Goal: Navigation & Orientation: Find specific page/section

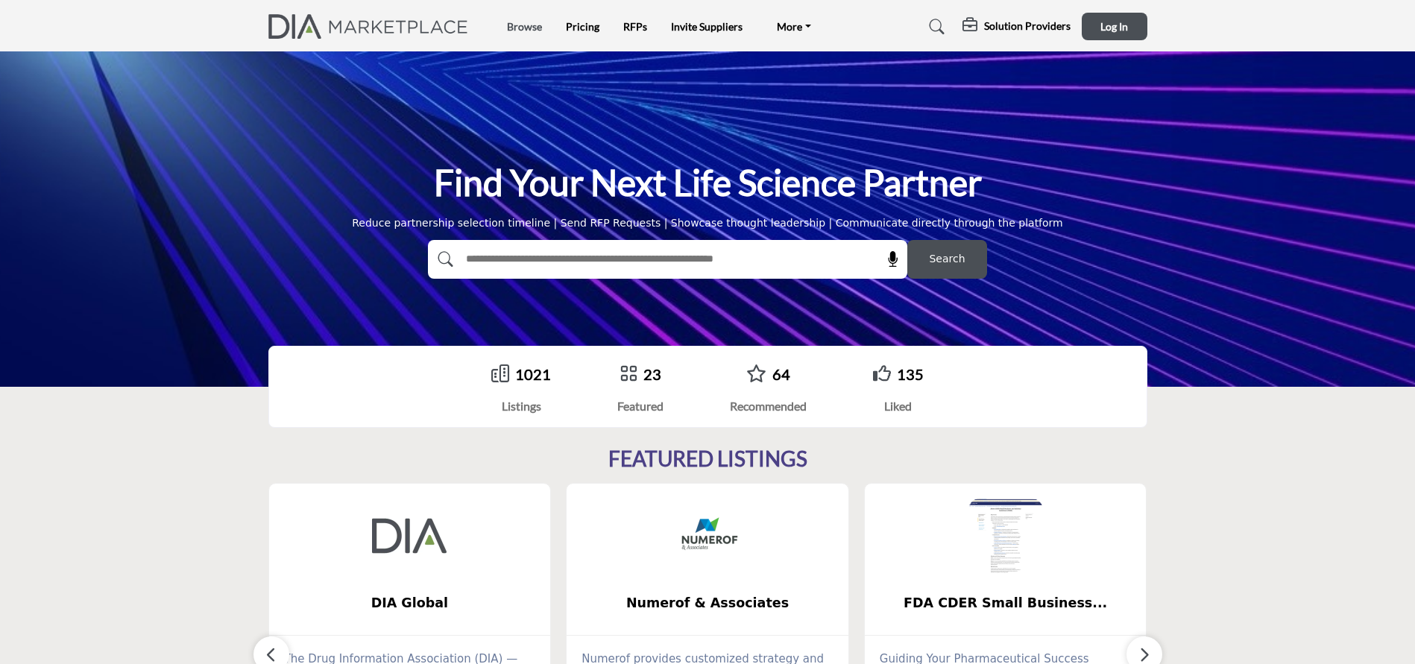
click at [521, 28] on link "Browse" at bounding box center [524, 26] width 35 height 13
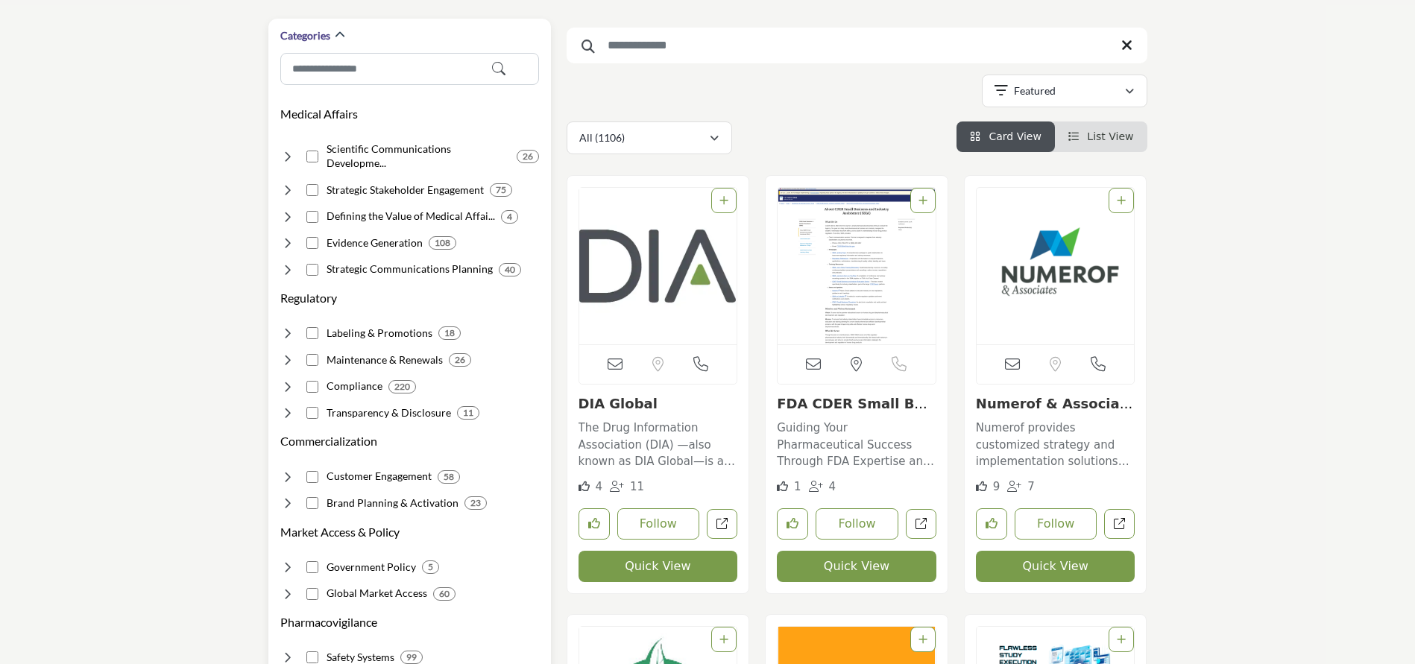
scroll to position [192, 0]
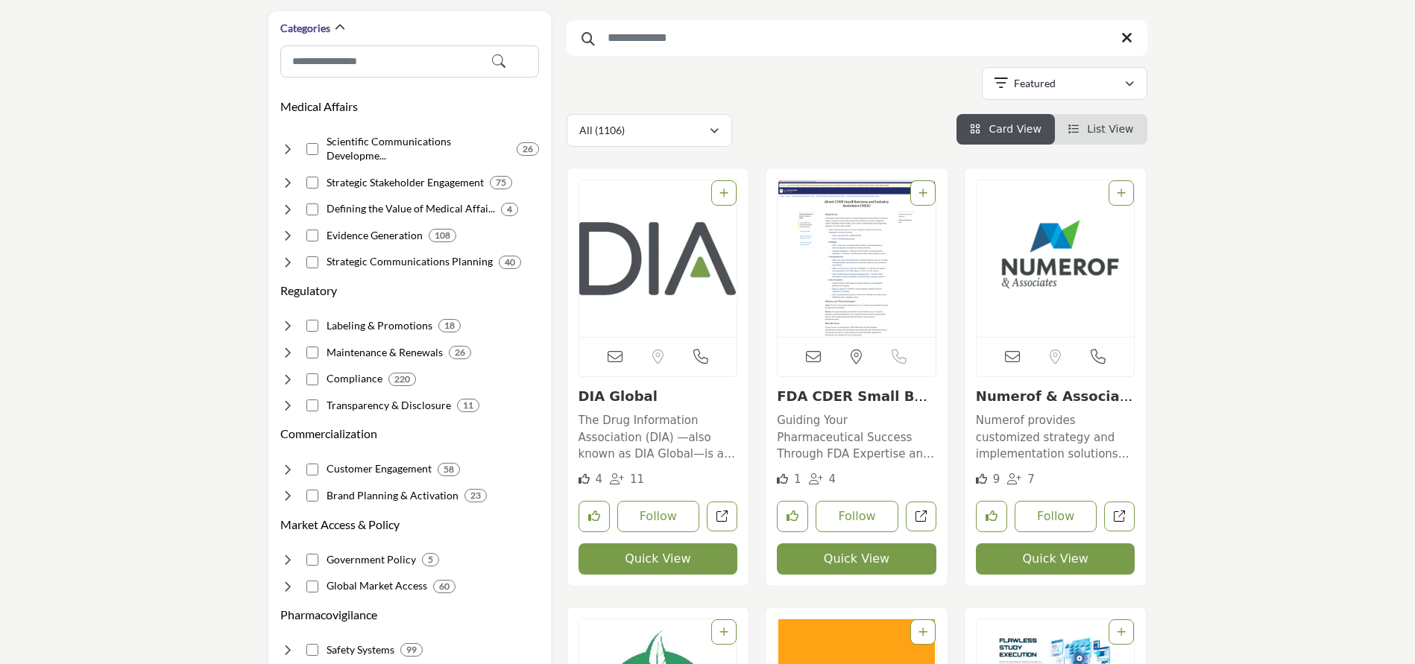
click at [1079, 123] on link "List View" at bounding box center [1101, 129] width 66 height 12
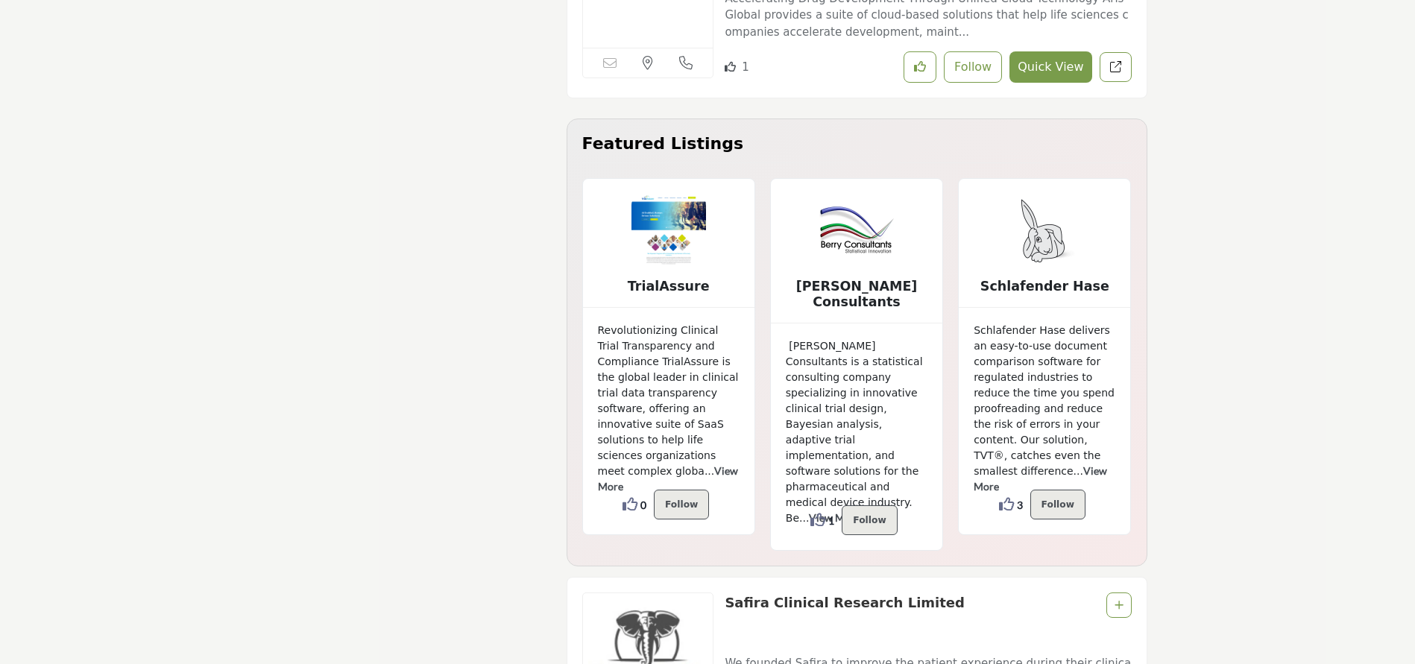
scroll to position [13765, 0]
